Goal: Use online tool/utility: Utilize a website feature to perform a specific function

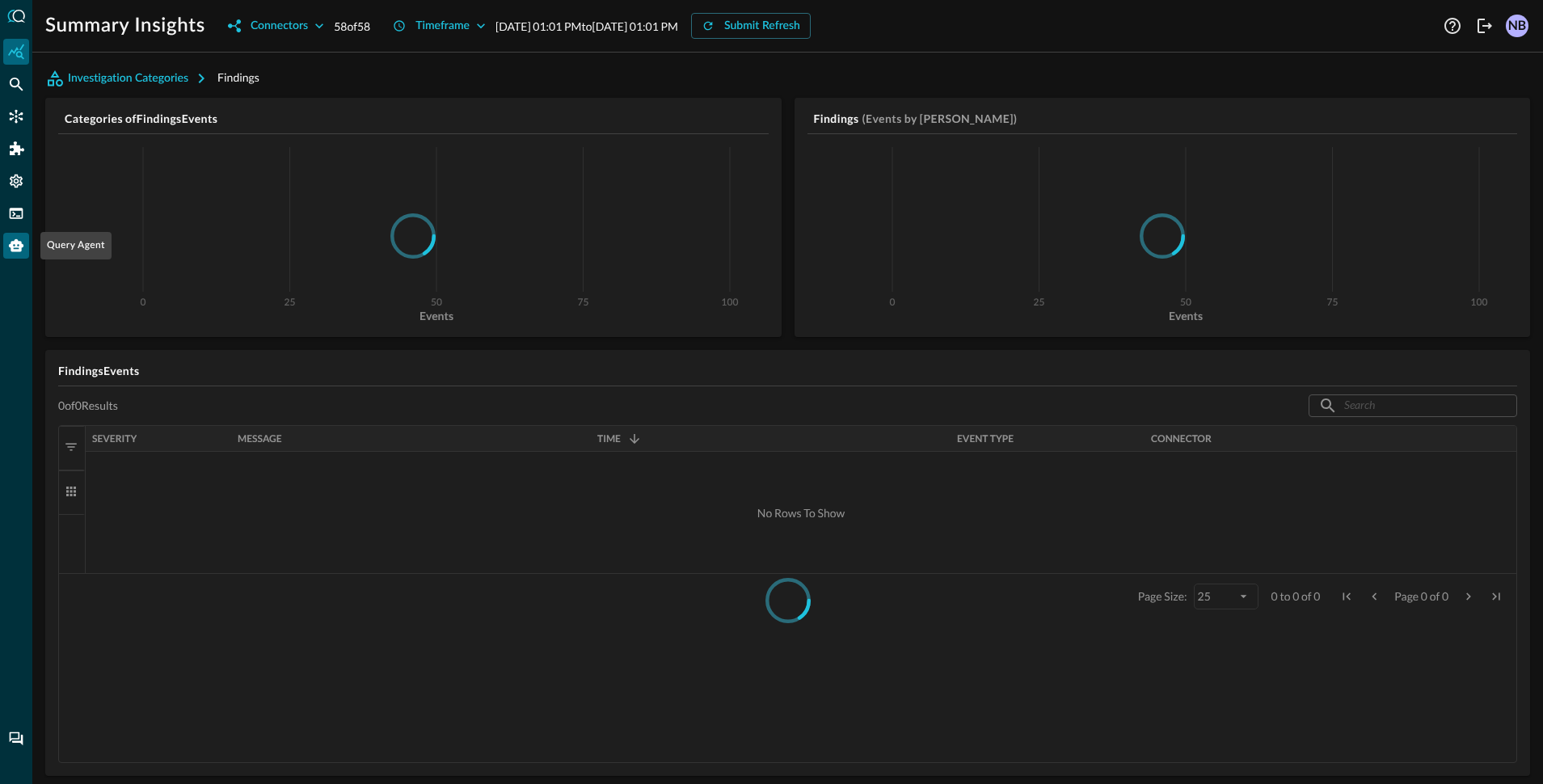
click at [6, 249] on div "Query Agent" at bounding box center [16, 245] width 25 height 25
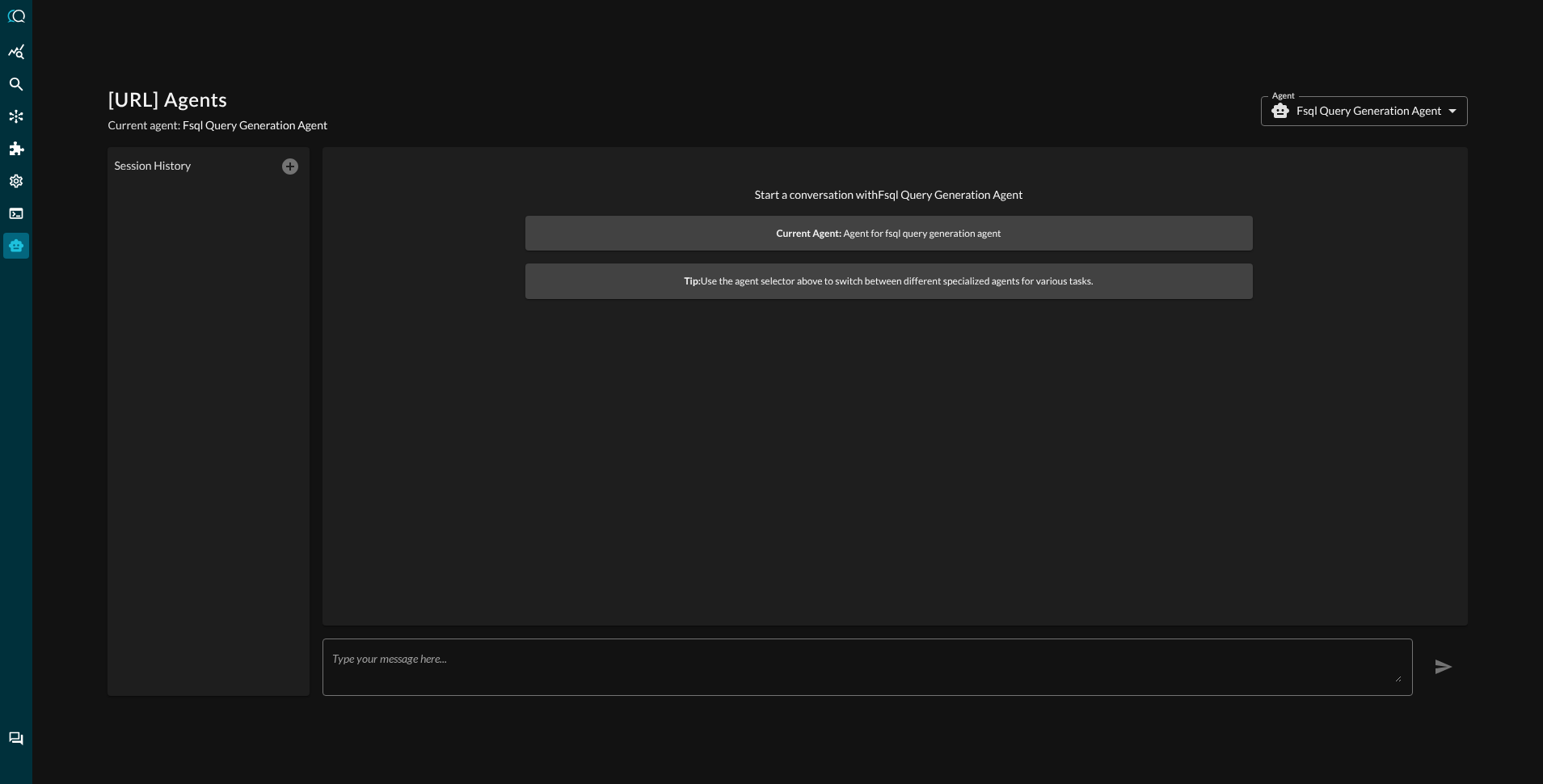
click at [1347, 106] on body "[URL] Agents Current agent: Fsql Query Generation Agent Agent Fsql Query Genera…" at bounding box center [772, 392] width 1543 height 784
click at [1302, 93] on div at bounding box center [772, 392] width 1543 height 784
click at [983, 71] on div "[URL] Agents Current agent: Fsql Query Generation Agent Agent Fsql Query Genera…" at bounding box center [788, 392] width 1511 height 784
click at [12, 82] on icon "Federated Search" at bounding box center [16, 83] width 16 height 16
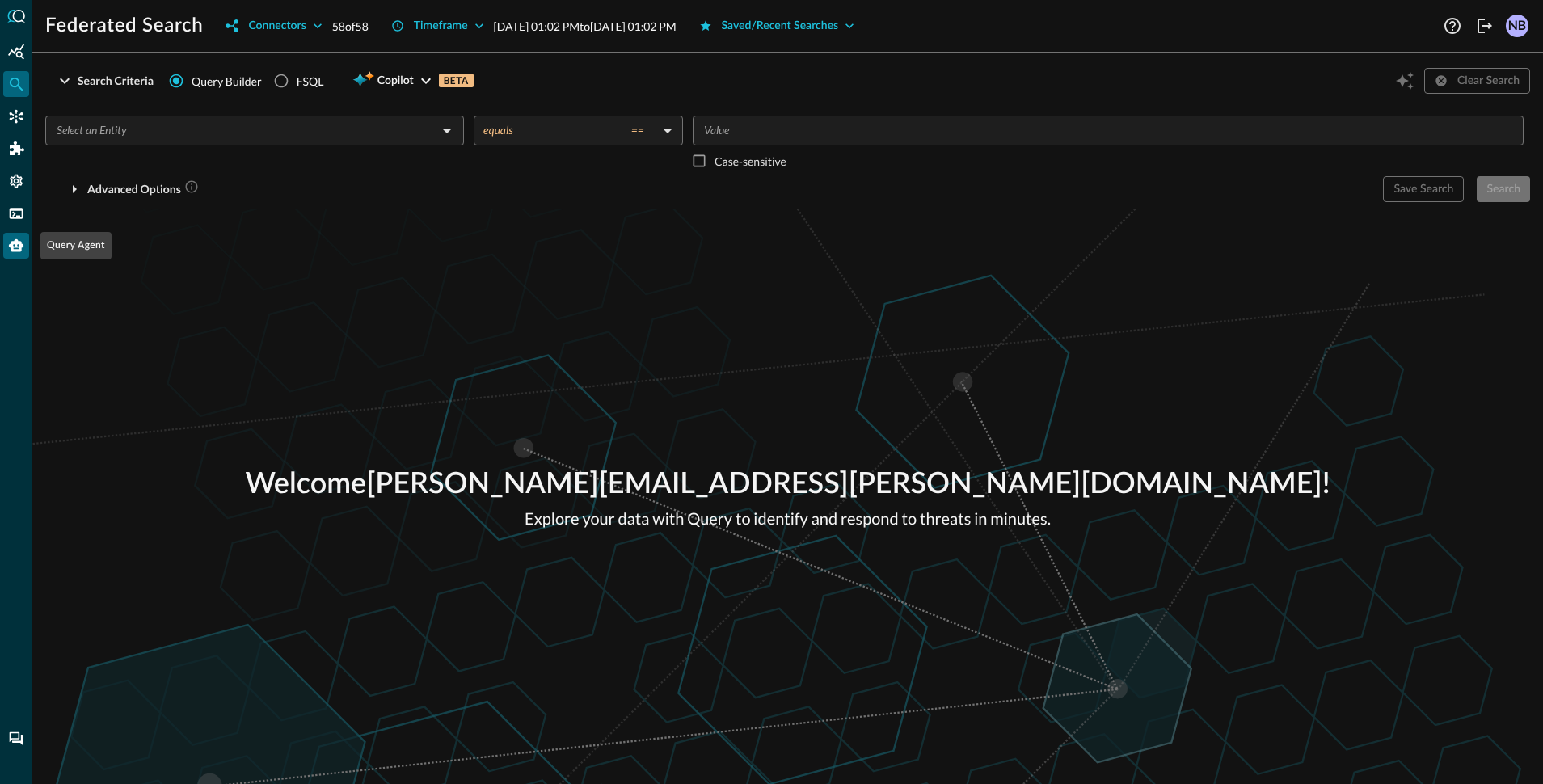
click at [13, 251] on icon "Query Agent" at bounding box center [15, 245] width 14 height 13
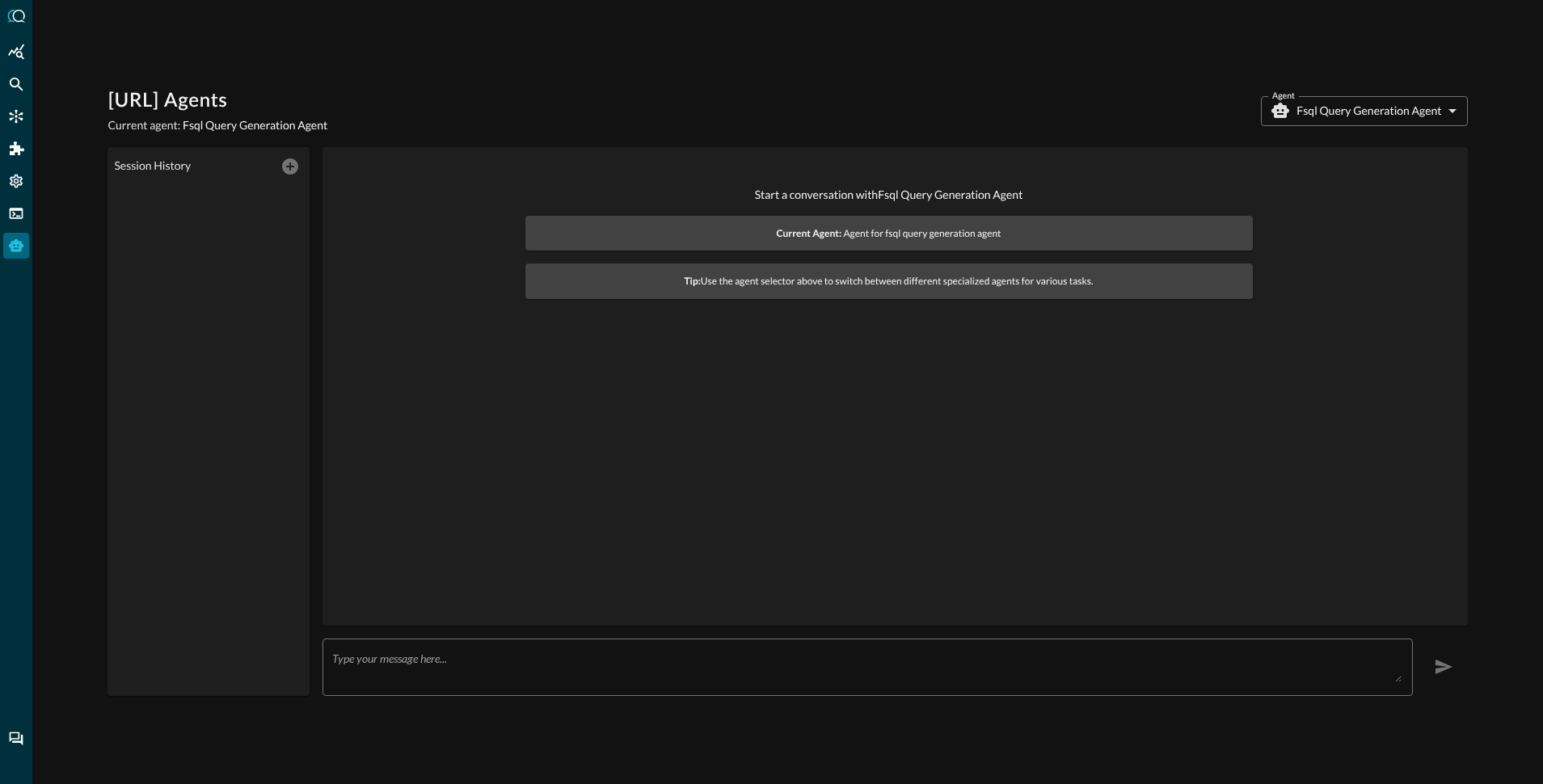
click at [1341, 111] on body "[URL] Agents Current agent: Fsql Query Generation Agent Agent Fsql Query Genera…" at bounding box center [772, 392] width 1543 height 784
click at [1099, 87] on div at bounding box center [772, 392] width 1543 height 784
click at [707, 654] on textarea at bounding box center [867, 667] width 1069 height 31
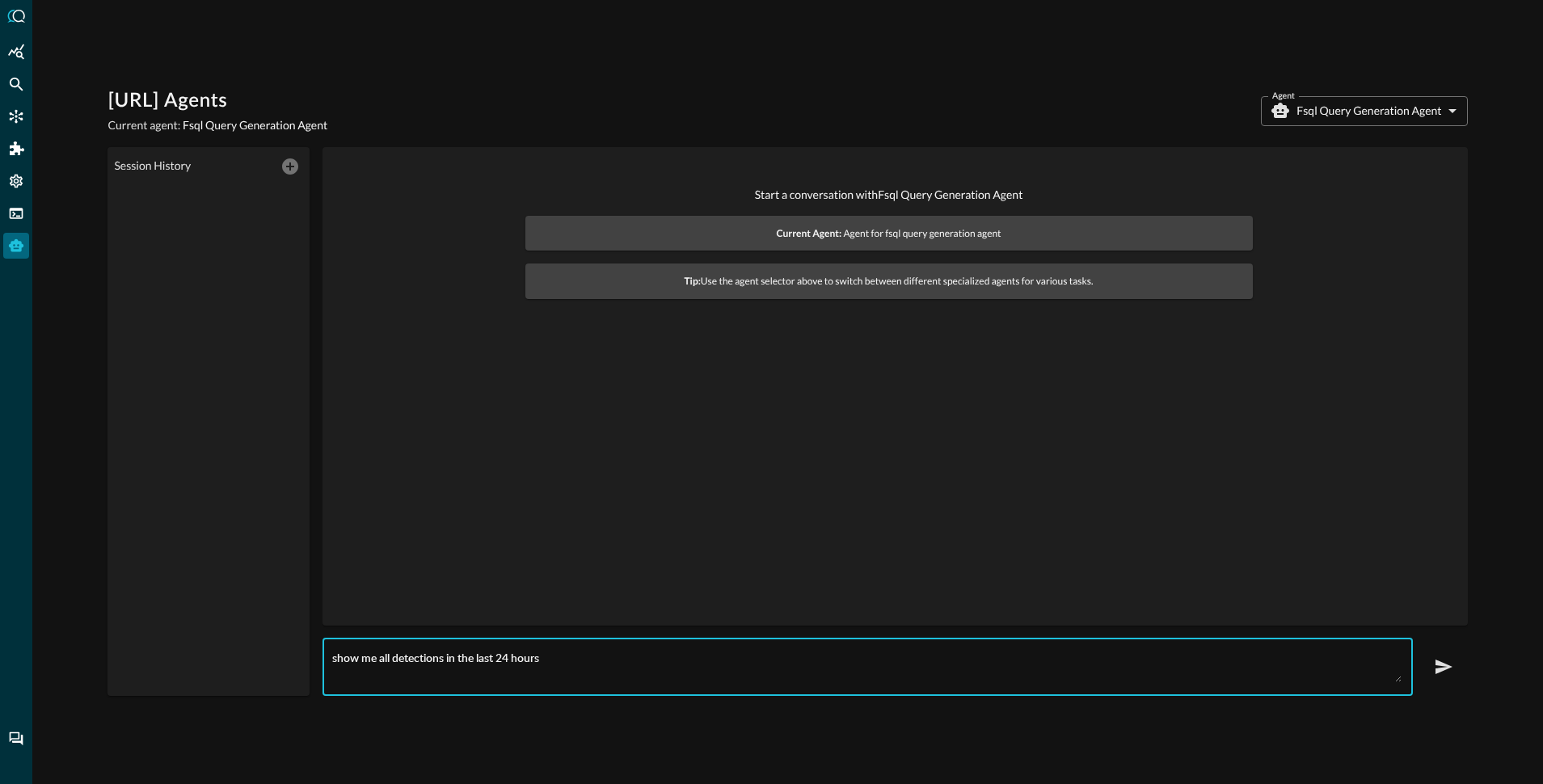
type textarea "show me all detections in the last 24 hours"
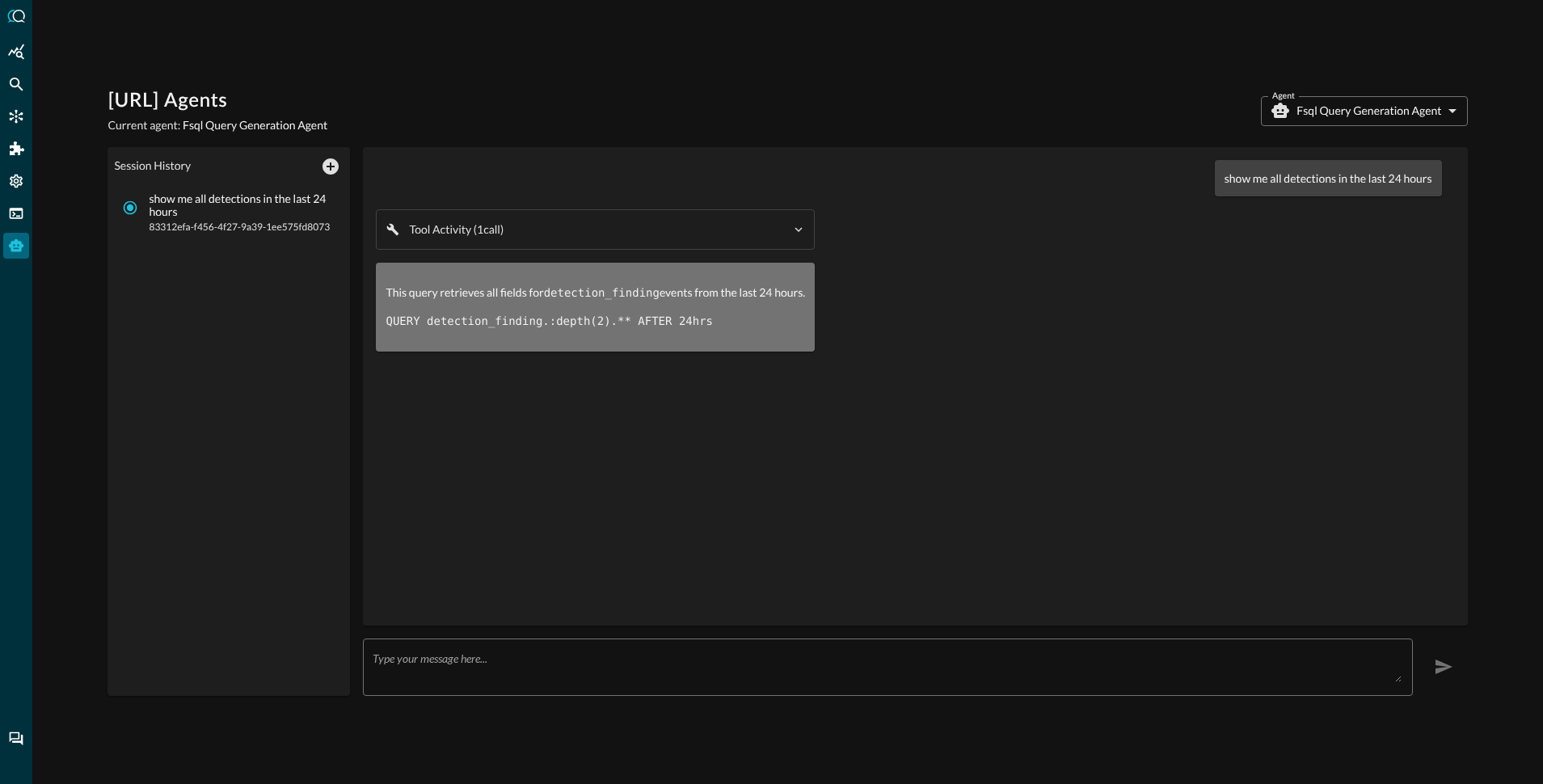
click at [652, 656] on textarea at bounding box center [887, 667] width 1028 height 31
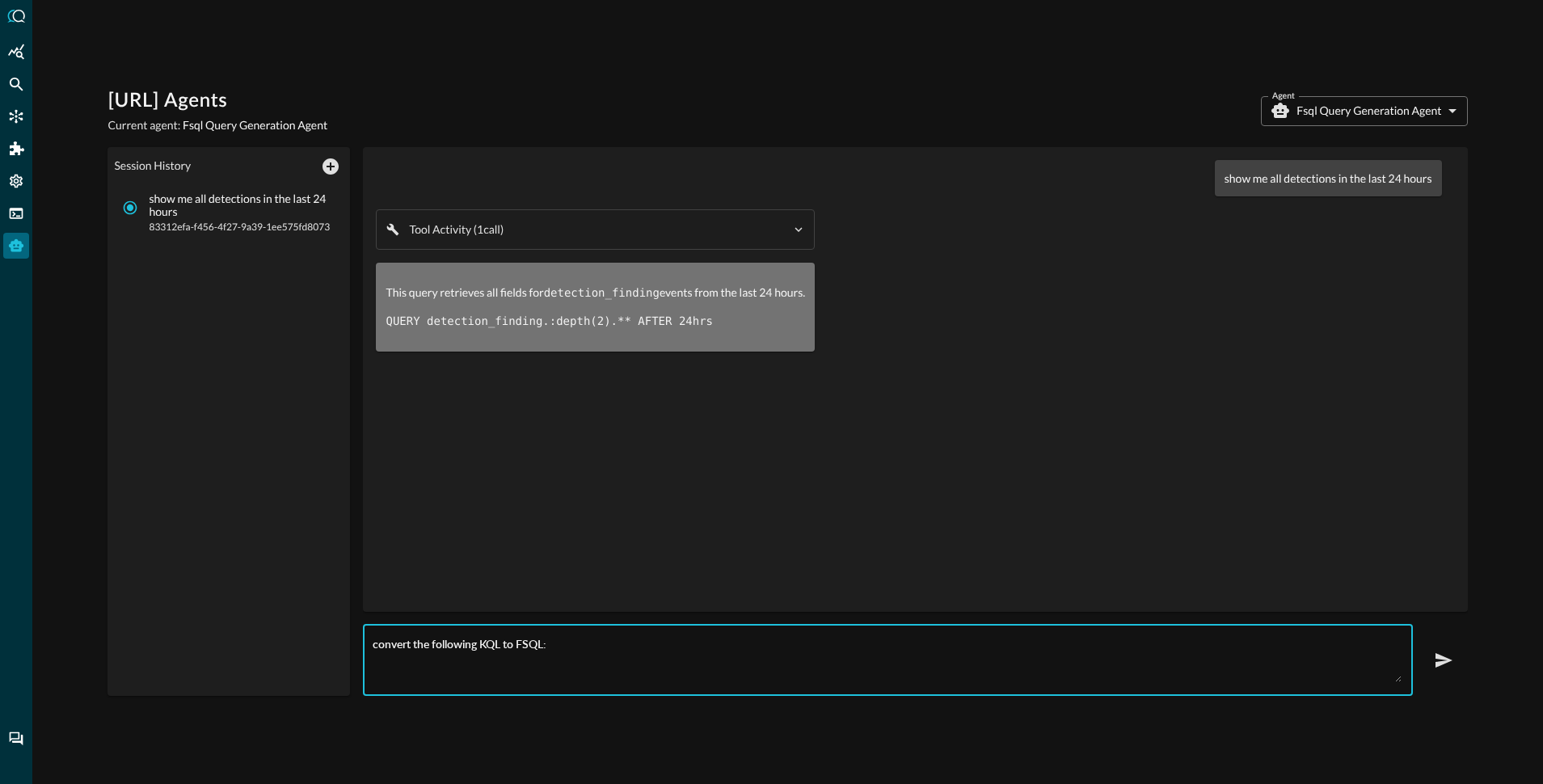
paste textarea "DeviceInfo | where Timestamp > ago(30d) | summarize arg_max(Timestamp, *) by De…"
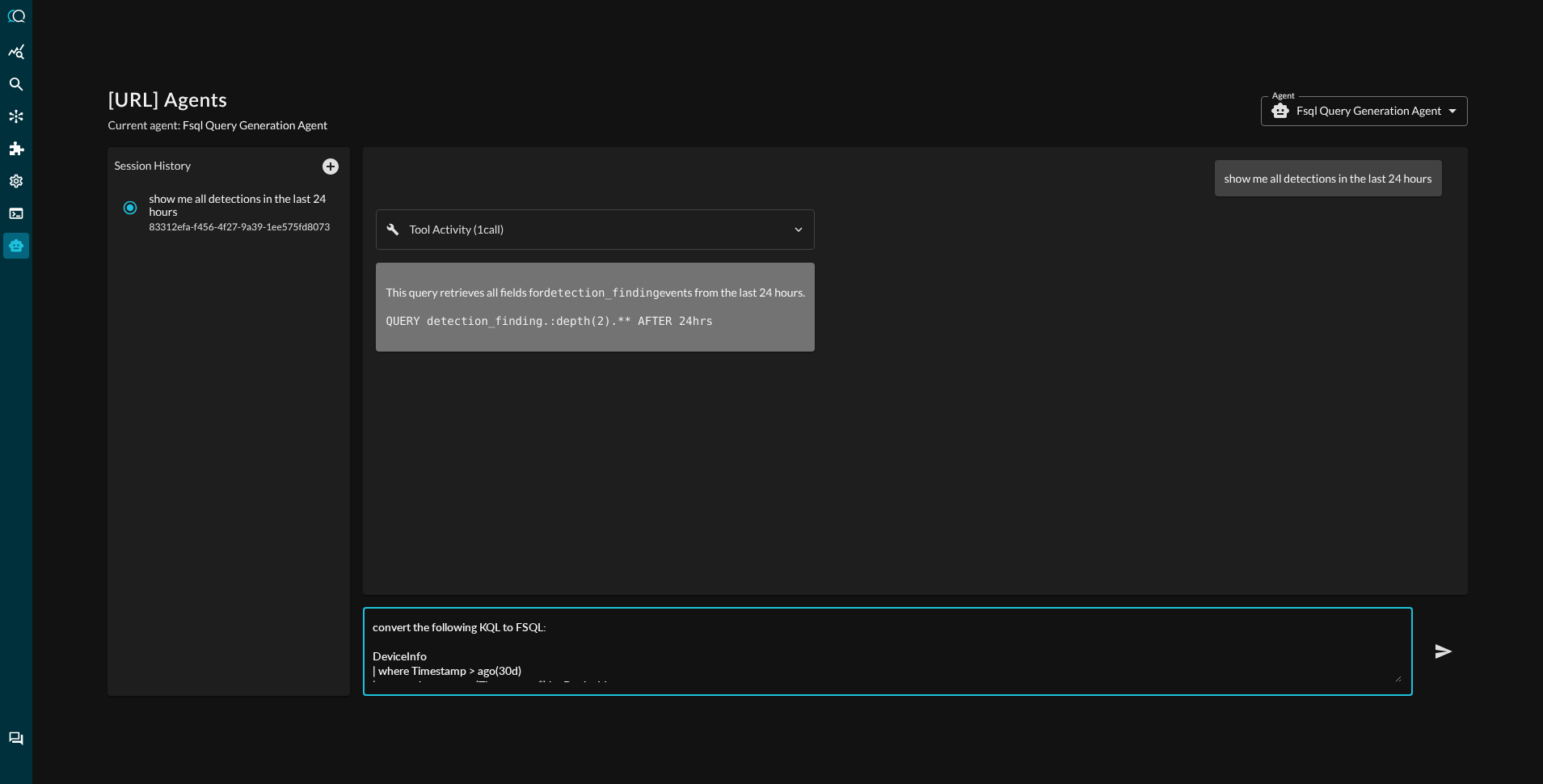
scroll to position [84, 0]
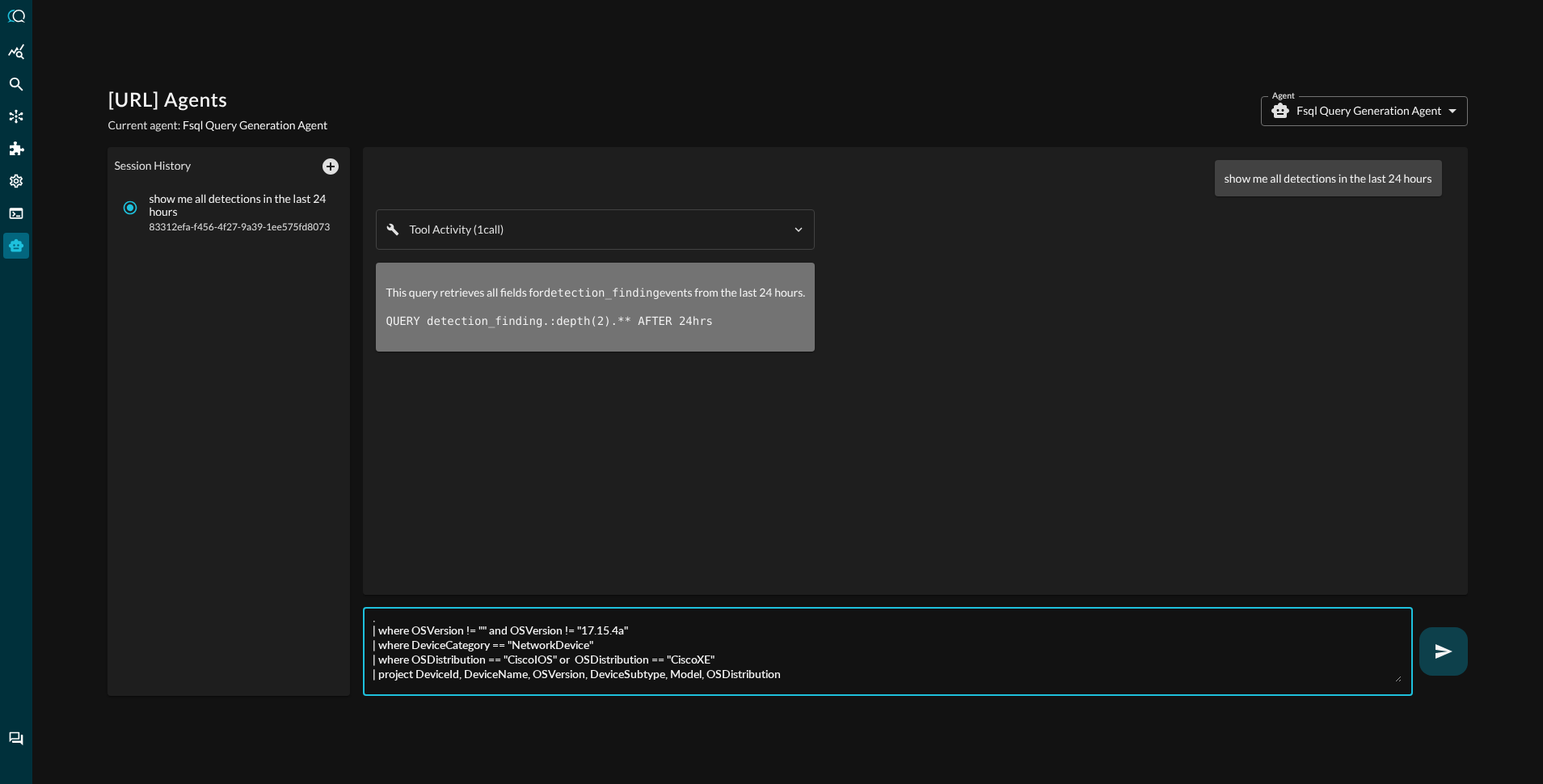
type textarea "convert the following KQL to FSQL: DeviceInfo | where Timestamp > ago(30d) | su…"
click at [1455, 647] on button "button" at bounding box center [1444, 651] width 48 height 48
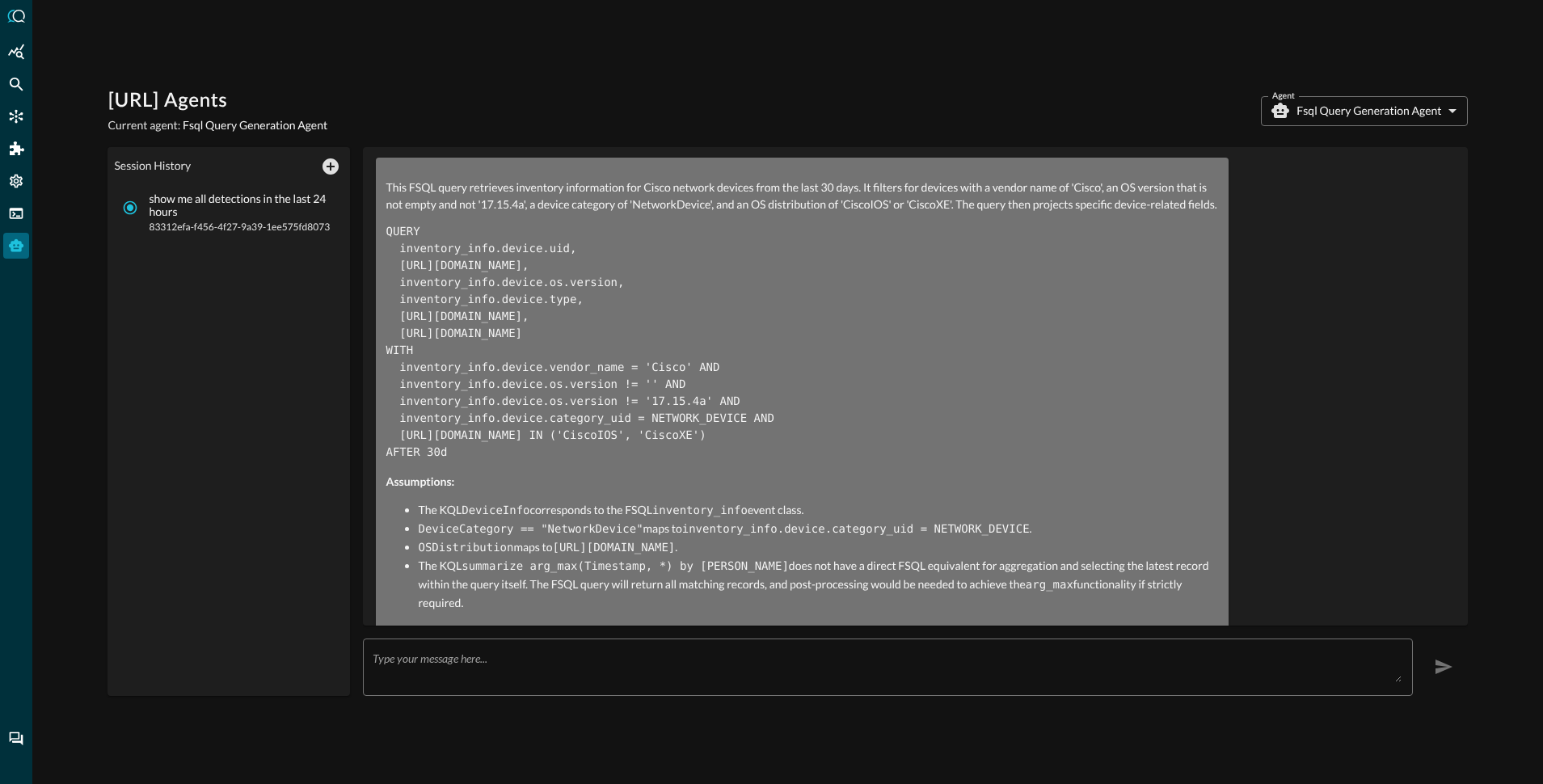
scroll to position [375, 0]
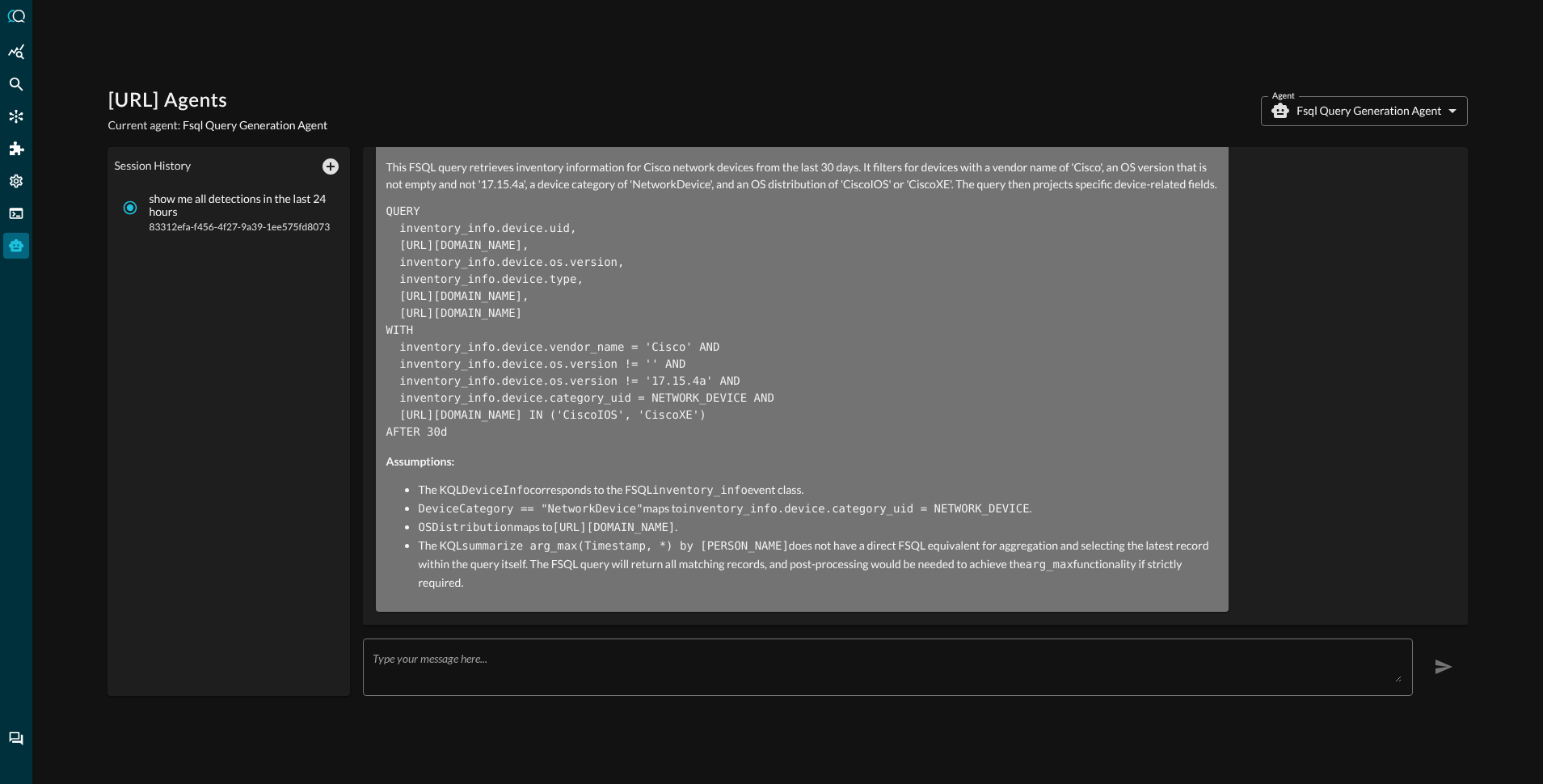
click at [1325, 114] on body "[URL] Agents Current agent: Fsql Query Generation Agent Agent Fsql Query Genera…" at bounding box center [772, 392] width 1543 height 784
click at [958, 73] on div at bounding box center [772, 392] width 1543 height 784
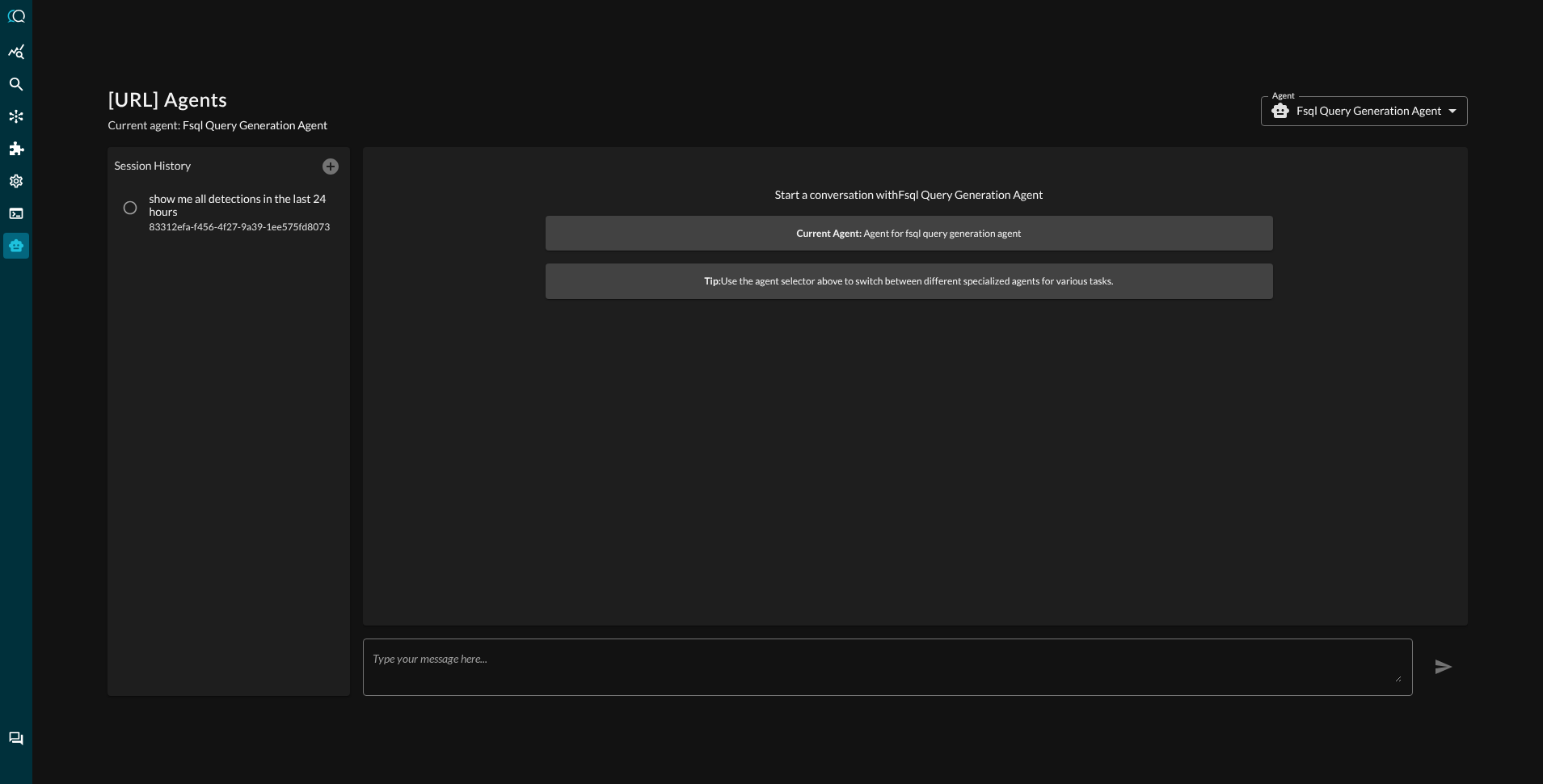
click at [1349, 110] on body "[URL] Agents Current agent: Fsql Query Generation Agent Agent Fsql Query Genera…" at bounding box center [772, 392] width 1543 height 784
click at [1110, 87] on div at bounding box center [772, 392] width 1543 height 784
drag, startPoint x: 1345, startPoint y: 109, endPoint x: 1345, endPoint y: 199, distance: 90.0
click at [1342, 104] on body "Query.AI Agents Current agent: Fsql Query Generation Agent Agent Fsql Query Gen…" at bounding box center [772, 392] width 1543 height 784
click at [1355, 115] on body "[URL] Agents Current agent: Fsql Query Generation Agent Agent Fsql Query Genera…" at bounding box center [772, 392] width 1543 height 784
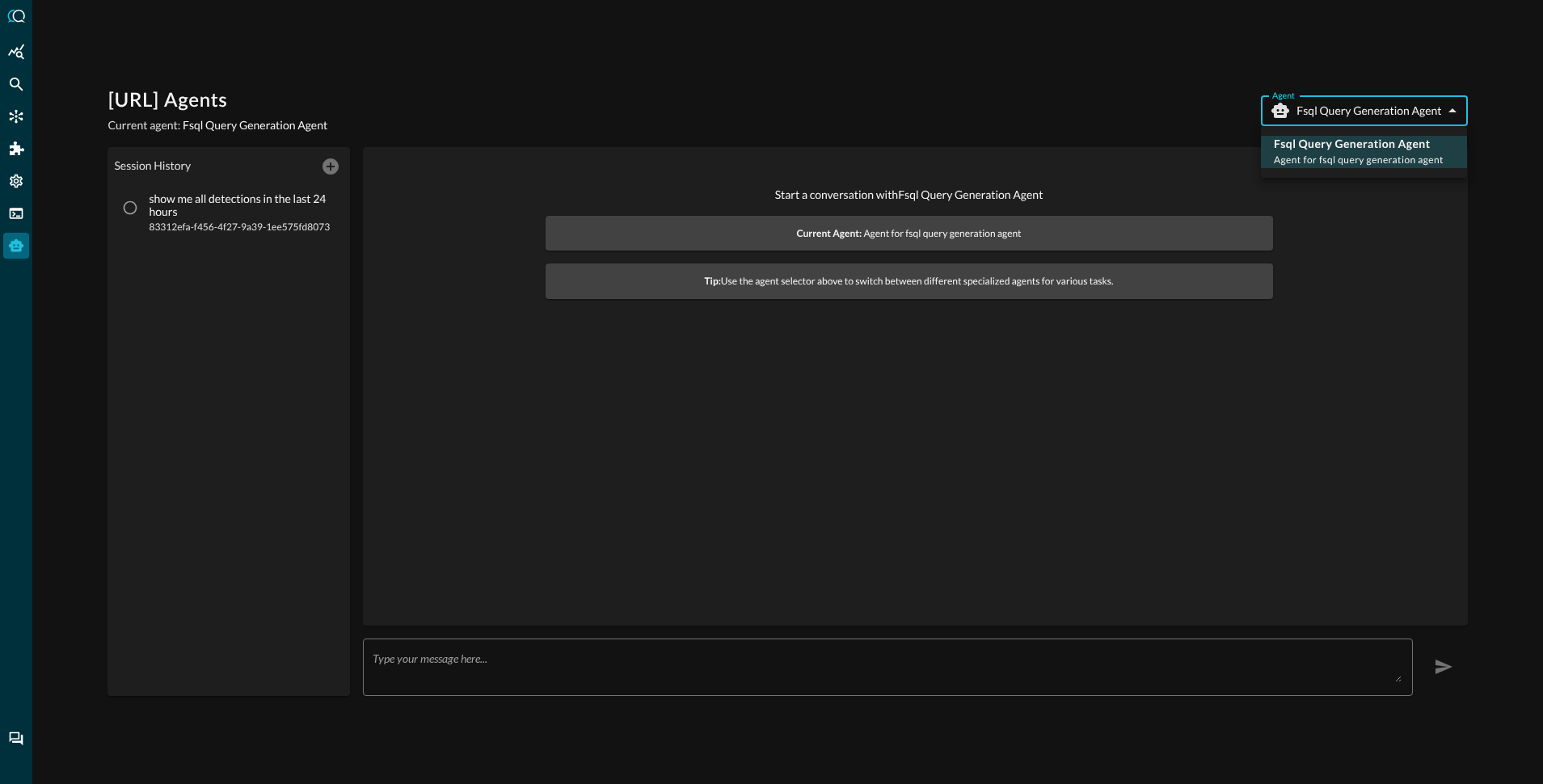
click at [1215, 99] on div at bounding box center [772, 392] width 1543 height 784
